Goal: Obtain resource: Obtain resource

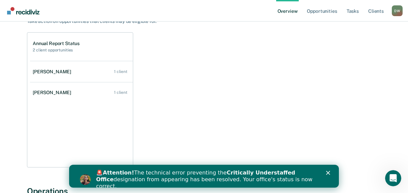
scroll to position [67, 0]
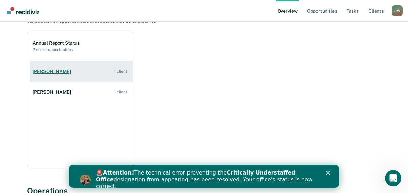
click at [44, 71] on div "[PERSON_NAME]" at bounding box center [53, 72] width 41 height 6
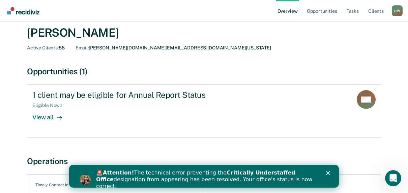
scroll to position [34, 0]
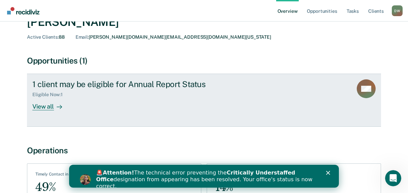
click at [38, 108] on div "View all" at bounding box center [51, 104] width 38 height 13
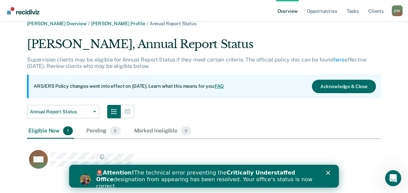
scroll to position [13, 0]
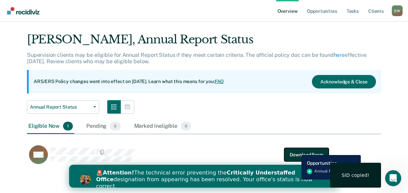
click at [296, 150] on button "Download Form" at bounding box center [306, 154] width 44 height 13
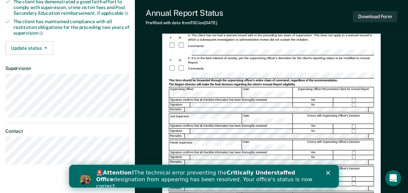
scroll to position [132, 0]
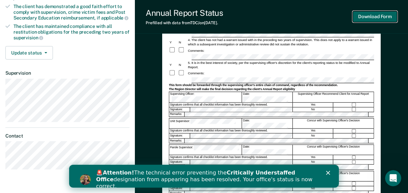
click at [370, 18] on button "Download Form" at bounding box center [374, 16] width 44 height 11
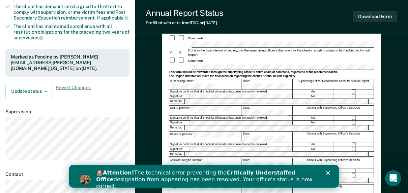
click at [327, 171] on icon "Close" at bounding box center [328, 173] width 4 height 4
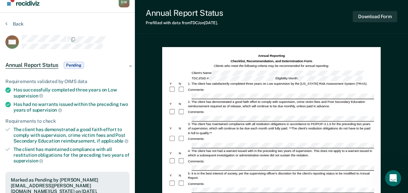
scroll to position [0, 0]
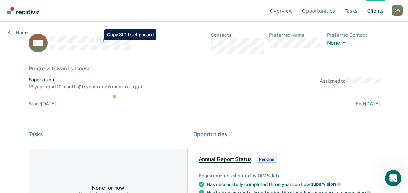
drag, startPoint x: 66, startPoint y: 47, endPoint x: 119, endPoint y: 36, distance: 54.4
click at [119, 36] on div "MV" at bounding box center [107, 43] width 157 height 22
click at [355, 11] on link "Tasks" at bounding box center [351, 11] width 16 height 22
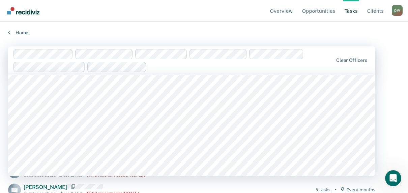
scroll to position [202, 0]
click at [278, 27] on div "Home" at bounding box center [204, 29] width 408 height 14
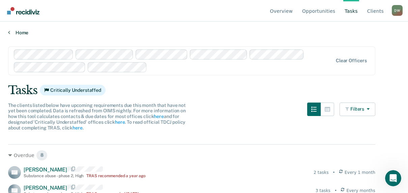
click at [27, 33] on link "Home" at bounding box center [203, 33] width 391 height 6
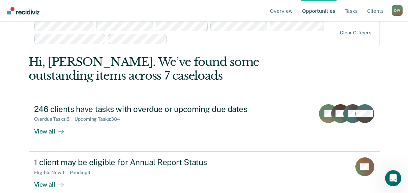
scroll to position [25, 0]
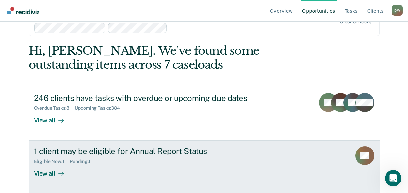
click at [56, 175] on div at bounding box center [60, 174] width 8 height 8
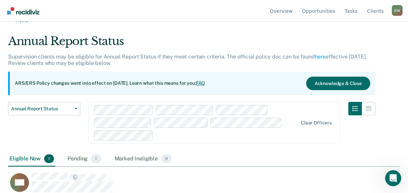
scroll to position [18, 0]
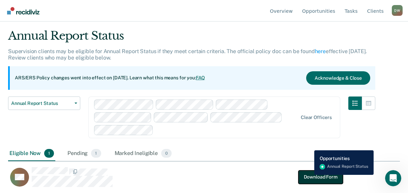
click at [309, 175] on button "Download Form" at bounding box center [320, 176] width 44 height 13
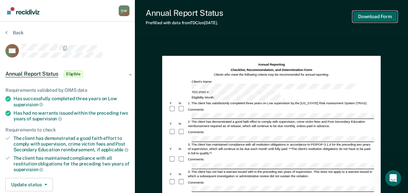
click at [365, 19] on button "Download Form" at bounding box center [374, 16] width 44 height 11
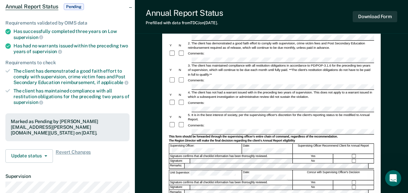
scroll to position [101, 0]
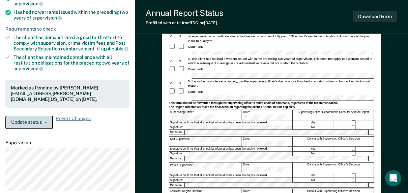
click at [49, 118] on button "Update status" at bounding box center [28, 122] width 47 height 13
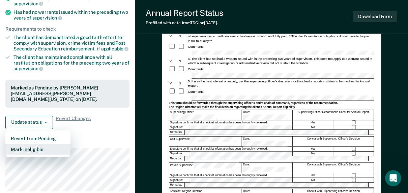
click at [51, 144] on button "Mark Ineligible" at bounding box center [37, 149] width 65 height 11
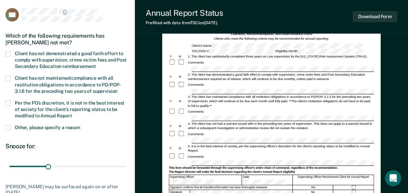
scroll to position [34, 0]
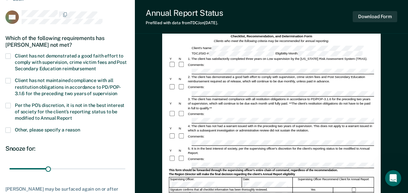
click at [7, 106] on span at bounding box center [7, 105] width 5 height 5
click at [72, 116] on input "Per the PO’s discretion, it is not in the best interest of society for the clie…" at bounding box center [72, 116] width 0 height 0
click at [7, 106] on span at bounding box center [7, 105] width 5 height 5
click at [72, 116] on input "Per the PO’s discretion, it is not in the best interest of society for the clie…" at bounding box center [72, 116] width 0 height 0
click at [9, 130] on span at bounding box center [7, 130] width 5 height 5
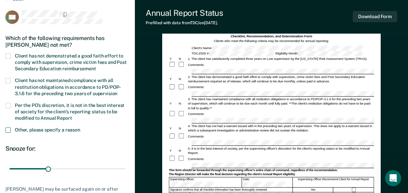
click at [80, 128] on input "Other, please specify a reason" at bounding box center [80, 128] width 0 height 0
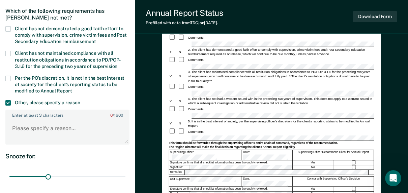
scroll to position [67, 0]
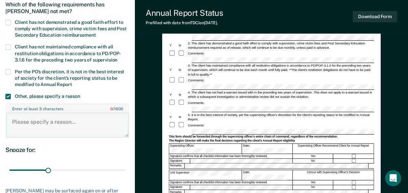
click at [15, 123] on textarea "Enter at least 3 characters 0 / 1600" at bounding box center [67, 125] width 123 height 25
click at [36, 121] on textarea "Client" at bounding box center [67, 125] width 123 height 25
paste textarea "SISP: Super Intensive Supervision Program"
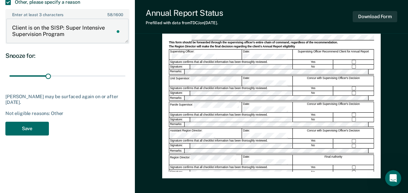
scroll to position [168, 0]
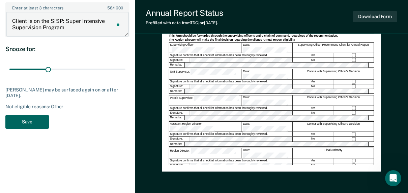
type textarea "Client is on the SISP: Super Intensive Supervision Program"
click at [33, 120] on button "Save" at bounding box center [26, 122] width 43 height 14
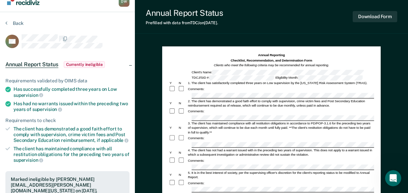
scroll to position [0, 0]
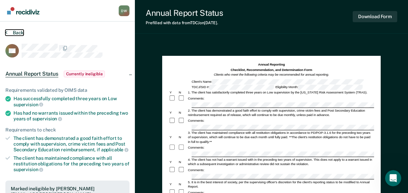
click at [13, 32] on button "Back" at bounding box center [14, 33] width 18 height 6
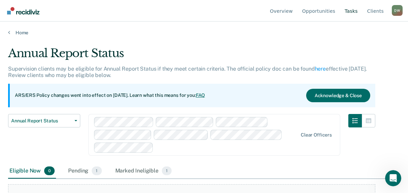
click at [353, 10] on link "Tasks" at bounding box center [351, 11] width 16 height 22
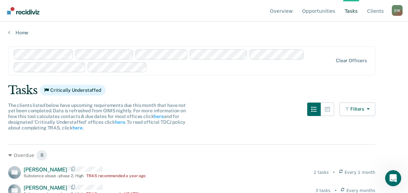
click at [351, 12] on link "Tasks" at bounding box center [351, 11] width 16 height 22
click at [375, 111] on button "Filters" at bounding box center [357, 109] width 36 height 13
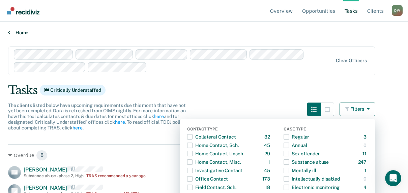
click at [10, 32] on link "Home" at bounding box center [203, 33] width 391 height 6
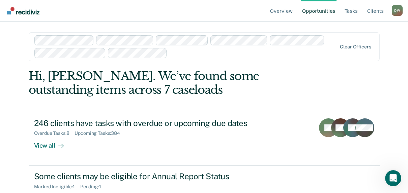
scroll to position [25, 0]
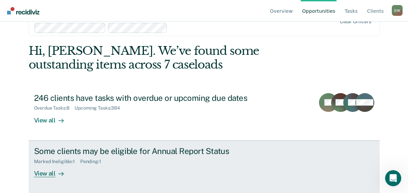
click at [49, 174] on div "View all" at bounding box center [53, 170] width 38 height 13
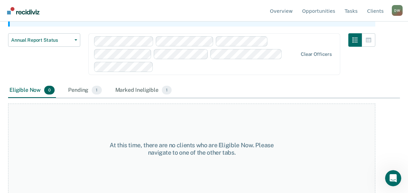
scroll to position [82, 0]
click at [85, 87] on div "Pending 1" at bounding box center [85, 90] width 36 height 15
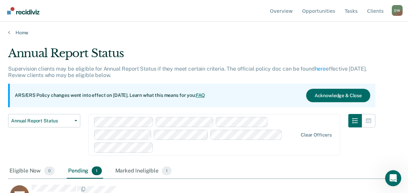
scroll to position [18, 0]
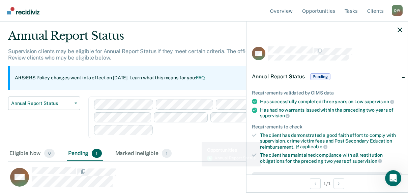
click at [196, 167] on div "MV Download Form" at bounding box center [175, 177] width 335 height 21
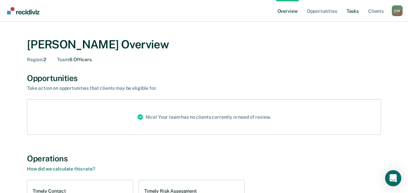
click at [356, 12] on link "Tasks" at bounding box center [352, 11] width 15 height 22
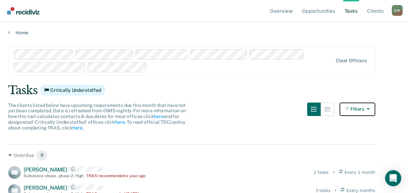
click at [369, 108] on icon "button" at bounding box center [366, 109] width 5 height 5
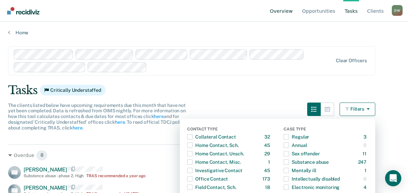
click at [290, 12] on link "Overview" at bounding box center [281, 11] width 26 height 22
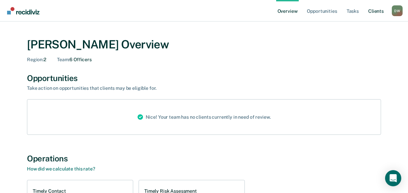
click at [375, 12] on link "Client s" at bounding box center [376, 11] width 18 height 22
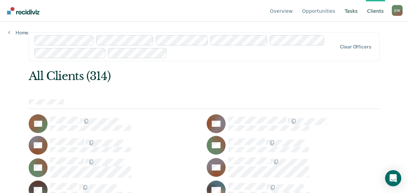
click at [353, 12] on link "Tasks" at bounding box center [351, 11] width 16 height 22
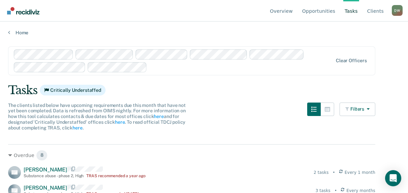
click at [173, 66] on div at bounding box center [241, 67] width 183 height 8
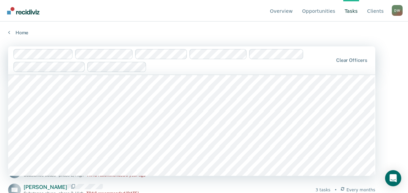
scroll to position [1078, 0]
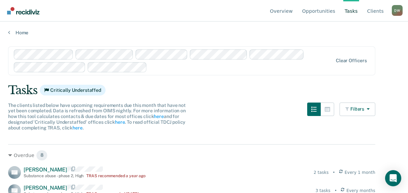
click at [173, 65] on div at bounding box center [241, 67] width 183 height 8
click at [169, 68] on div at bounding box center [241, 67] width 183 height 8
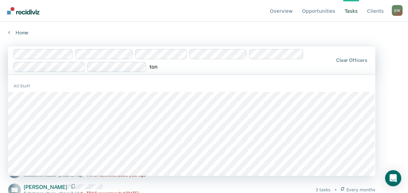
type input "[PERSON_NAME]"
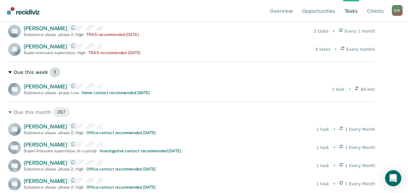
scroll to position [269, 0]
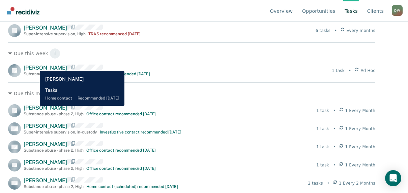
click at [35, 66] on span "[PERSON_NAME]" at bounding box center [45, 68] width 43 height 6
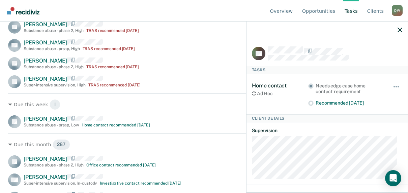
scroll to position [168, 0]
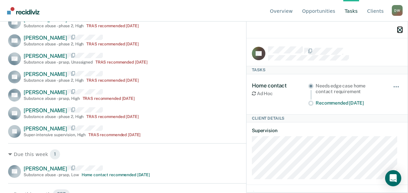
click at [397, 31] on icon "button" at bounding box center [399, 30] width 5 height 5
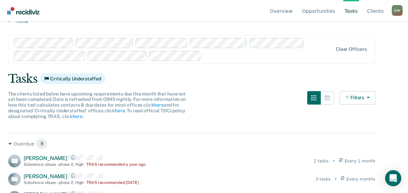
scroll to position [0, 0]
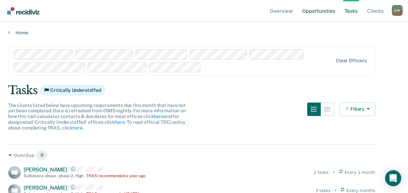
click at [331, 11] on link "Opportunities" at bounding box center [318, 11] width 36 height 22
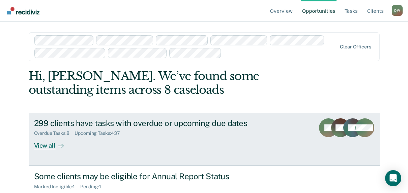
scroll to position [25, 0]
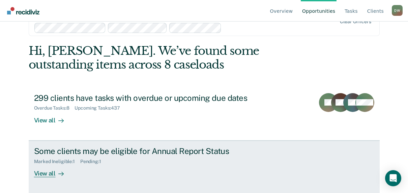
click at [41, 174] on div "View all" at bounding box center [53, 170] width 38 height 13
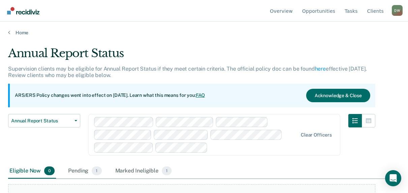
scroll to position [34, 0]
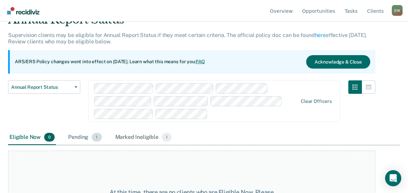
click at [83, 137] on div "Pending 1" at bounding box center [85, 137] width 36 height 15
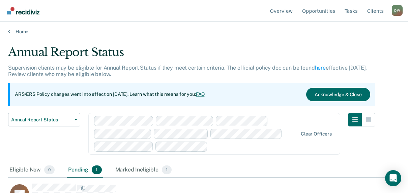
scroll to position [18, 0]
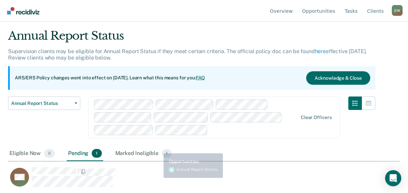
click at [140, 187] on div "MV" at bounding box center [179, 180] width 343 height 27
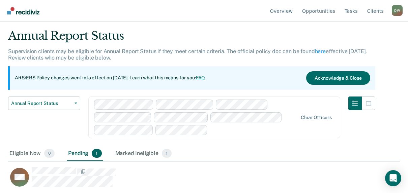
click at [140, 187] on div "MV" at bounding box center [179, 180] width 343 height 27
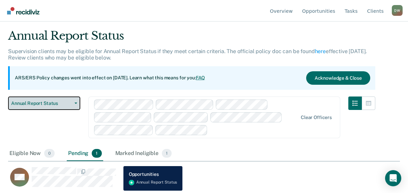
click at [76, 104] on button "Annual Report Status" at bounding box center [44, 103] width 72 height 13
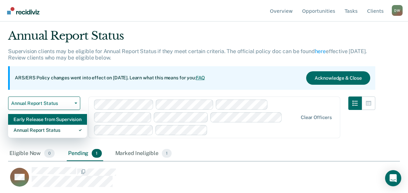
click at [77, 119] on div "Early Release from Supervision" at bounding box center [47, 119] width 68 height 11
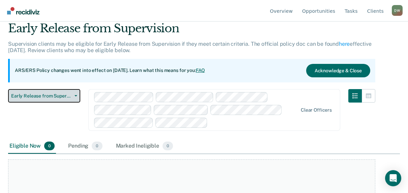
scroll to position [67, 0]
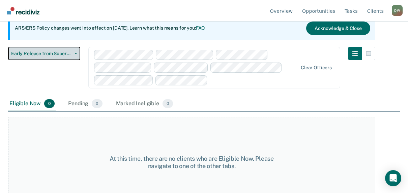
click at [76, 51] on button "Early Release from Supervision" at bounding box center [44, 53] width 72 height 13
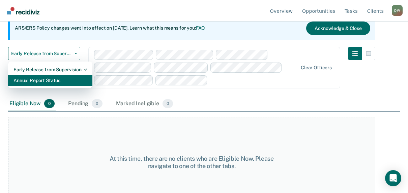
click at [72, 77] on div "Annual Report Status" at bounding box center [49, 80] width 73 height 11
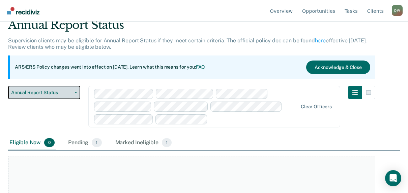
scroll to position [67, 0]
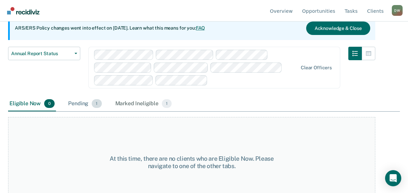
click at [72, 107] on div "Pending 1" at bounding box center [85, 104] width 36 height 15
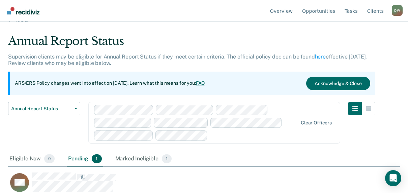
scroll to position [18, 0]
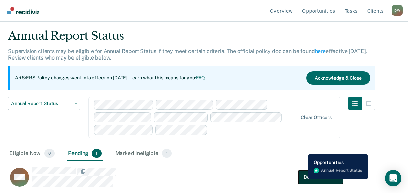
click at [305, 178] on button "Download Form" at bounding box center [320, 176] width 44 height 13
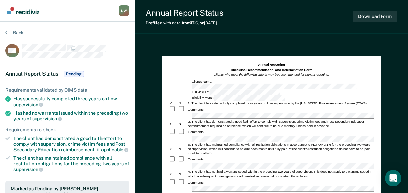
click at [27, 181] on div "Marked as Pending by [PERSON_NAME][EMAIL_ADDRESS][PERSON_NAME][DOMAIN_NAME][US_…" at bounding box center [67, 195] width 124 height 28
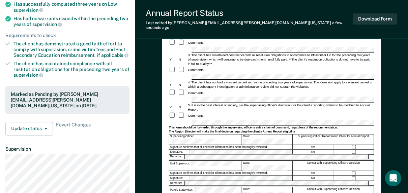
scroll to position [101, 0]
